Goal: Understand process/instructions

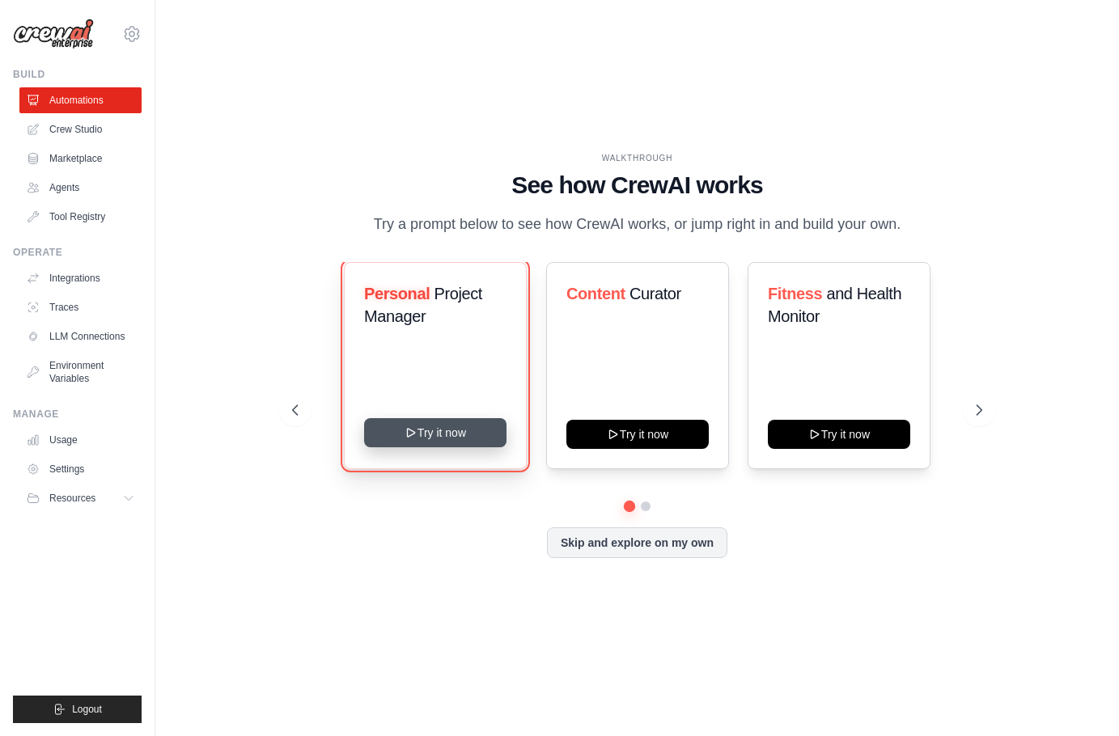
click at [445, 435] on button "Try it now" at bounding box center [435, 432] width 142 height 29
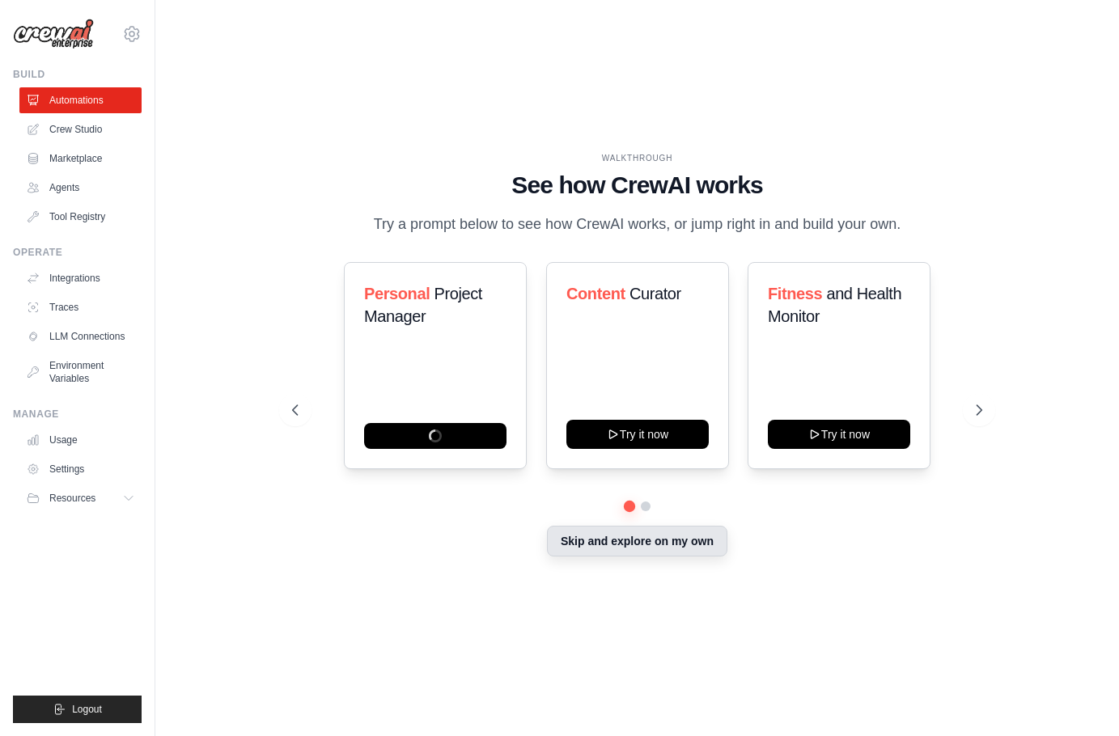
click at [624, 554] on button "Skip and explore on my own" at bounding box center [637, 541] width 180 height 31
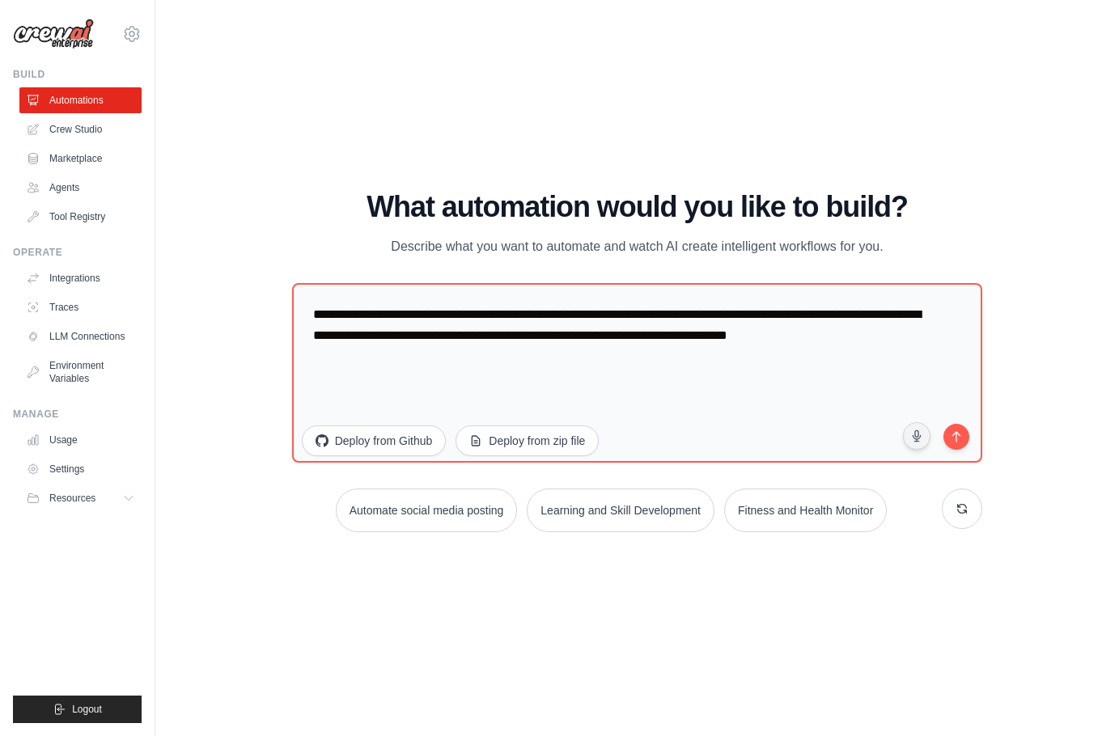
click at [359, 11] on main "WALKTHROUGH See how [PERSON_NAME] works Try a prompt below to see how [PERSON_N…" at bounding box center [637, 368] width 964 height 736
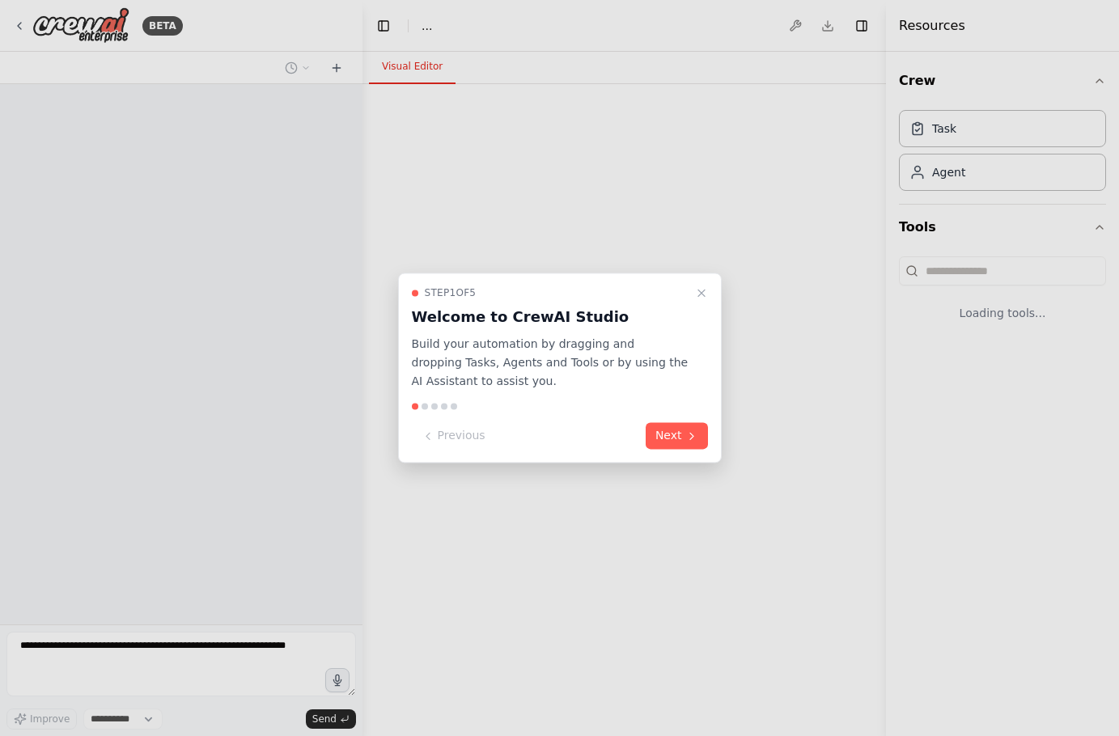
select select "****"
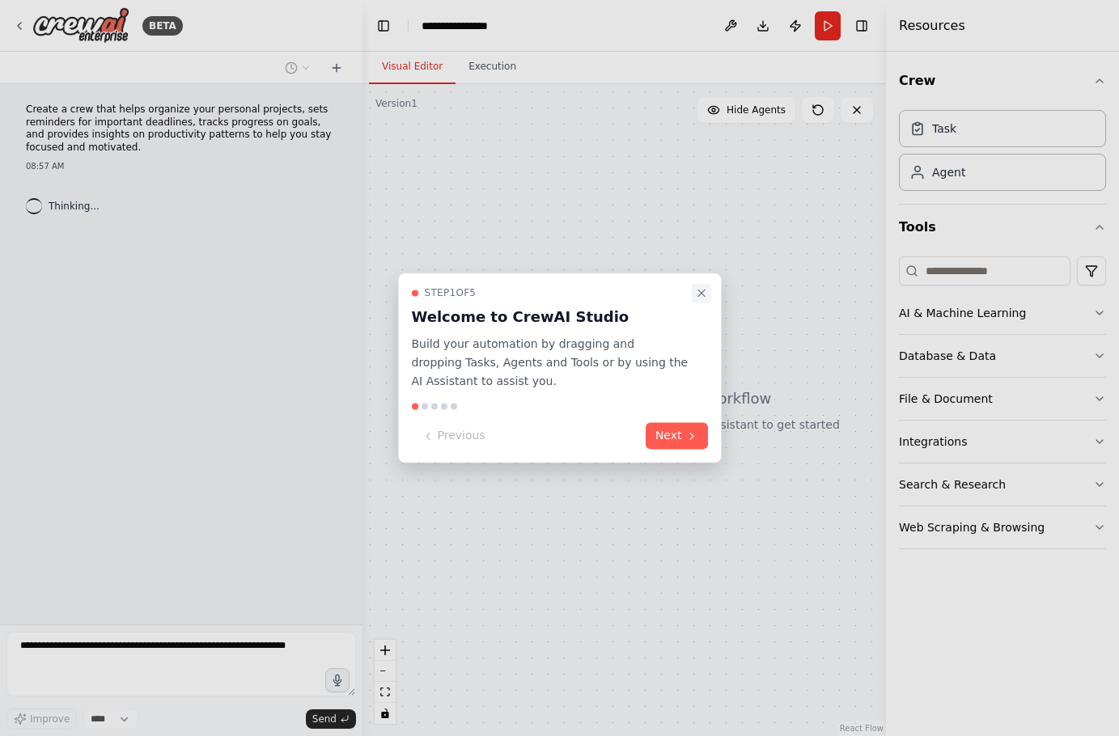
click at [700, 294] on icon "Close walkthrough" at bounding box center [701, 293] width 6 height 6
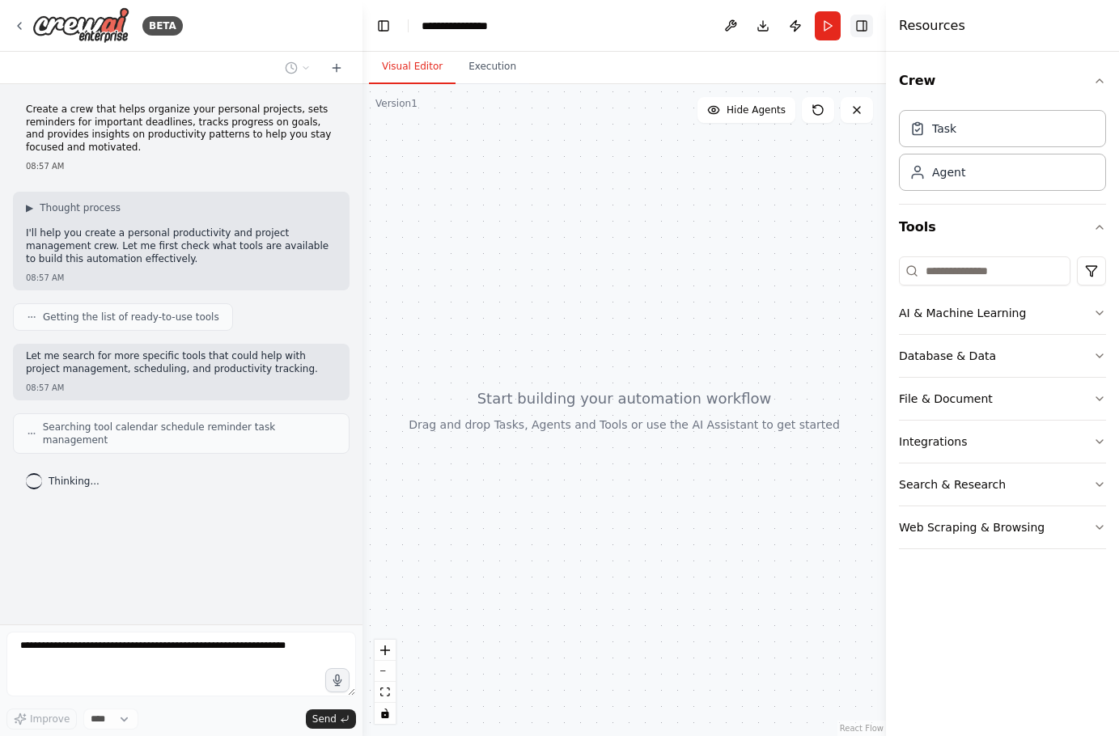
click at [868, 24] on button "Toggle Right Sidebar" at bounding box center [862, 26] width 23 height 23
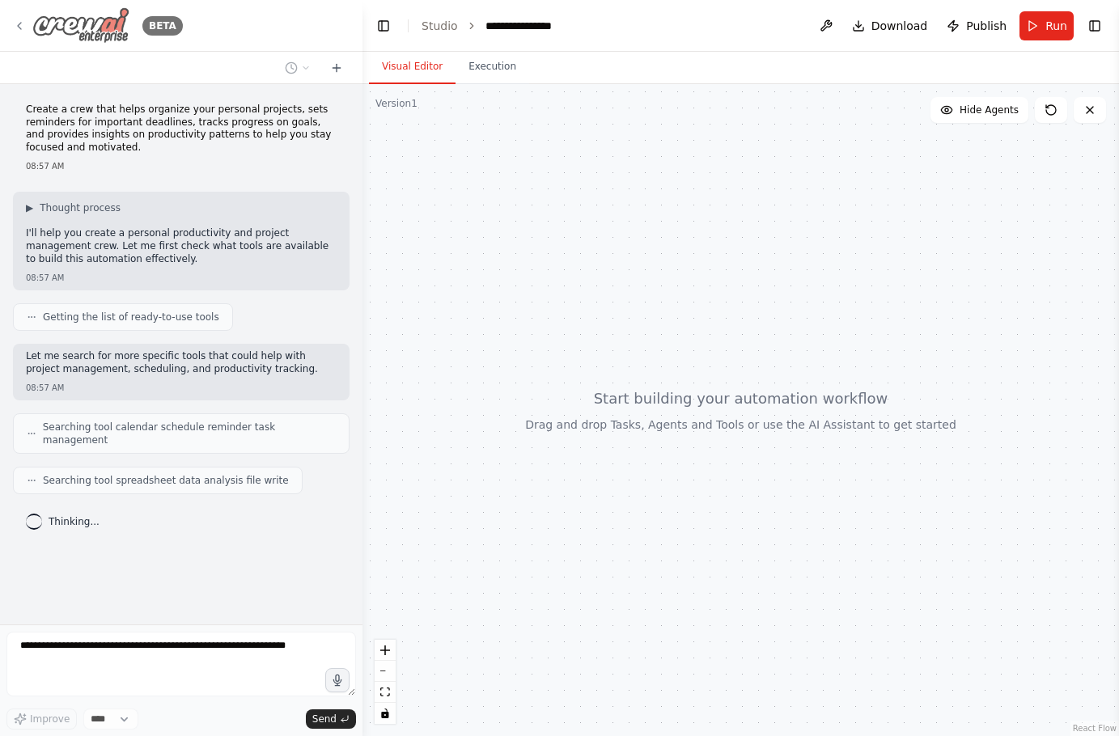
click at [15, 24] on icon at bounding box center [19, 25] width 13 height 13
